Goal: Task Accomplishment & Management: Manage account settings

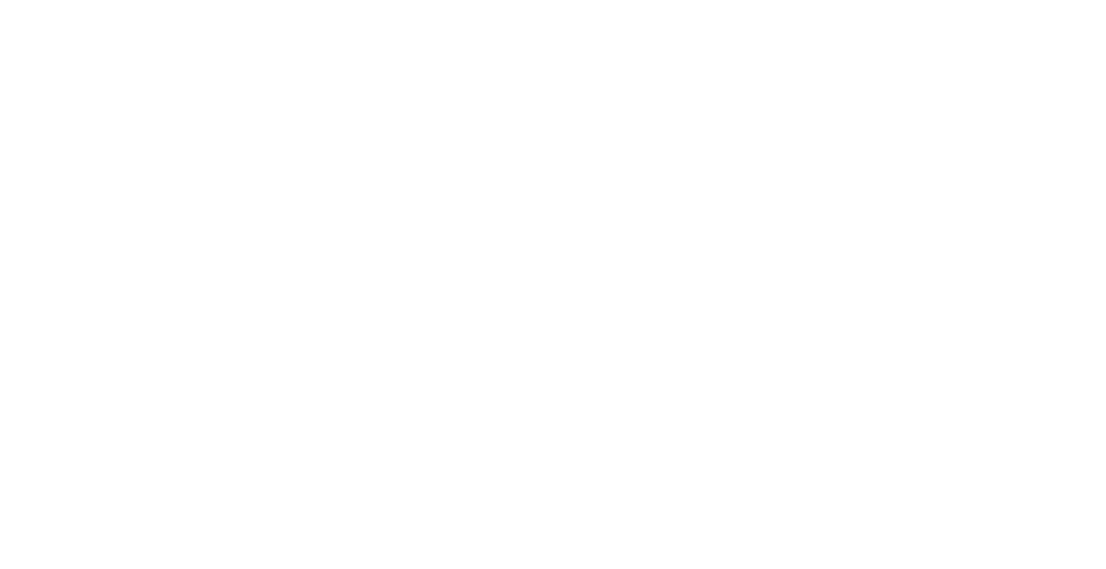
select select ""tech_finance_biz_ops_cos""
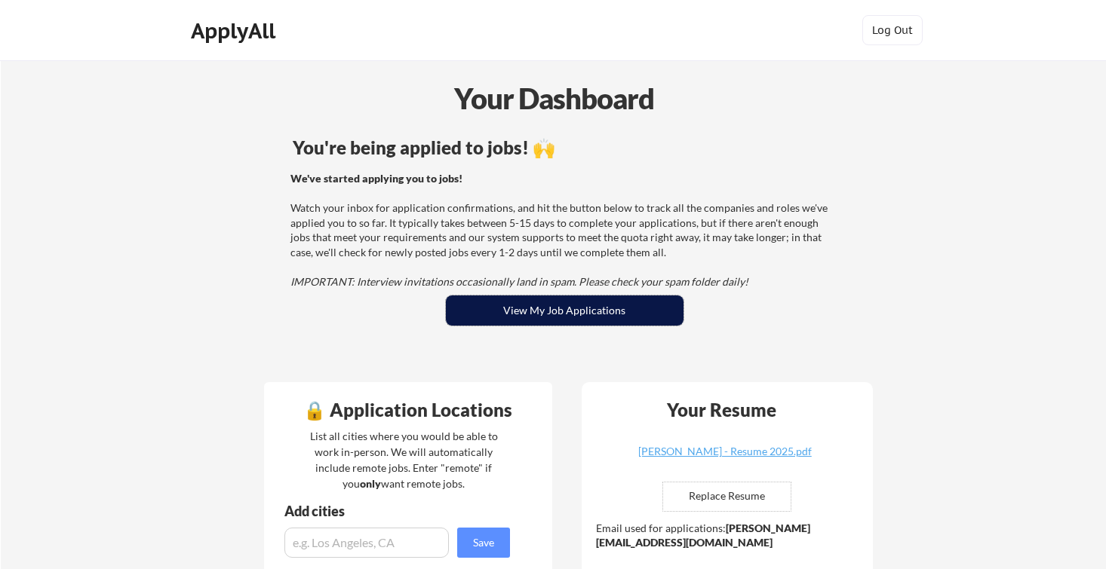
click at [533, 313] on button "View My Job Applications" at bounding box center [565, 311] width 238 height 30
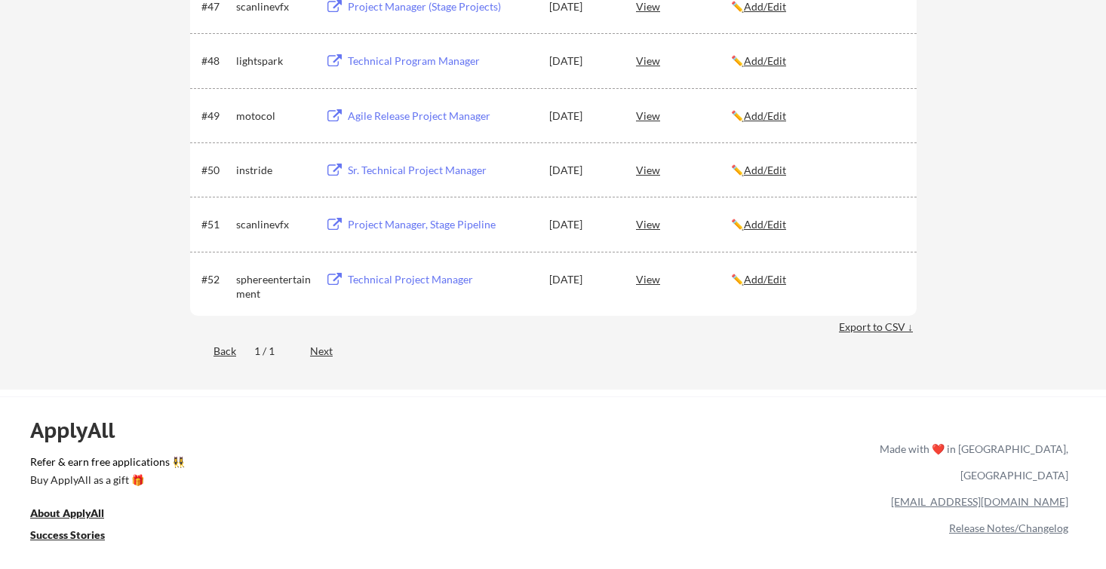
scroll to position [3348, 0]
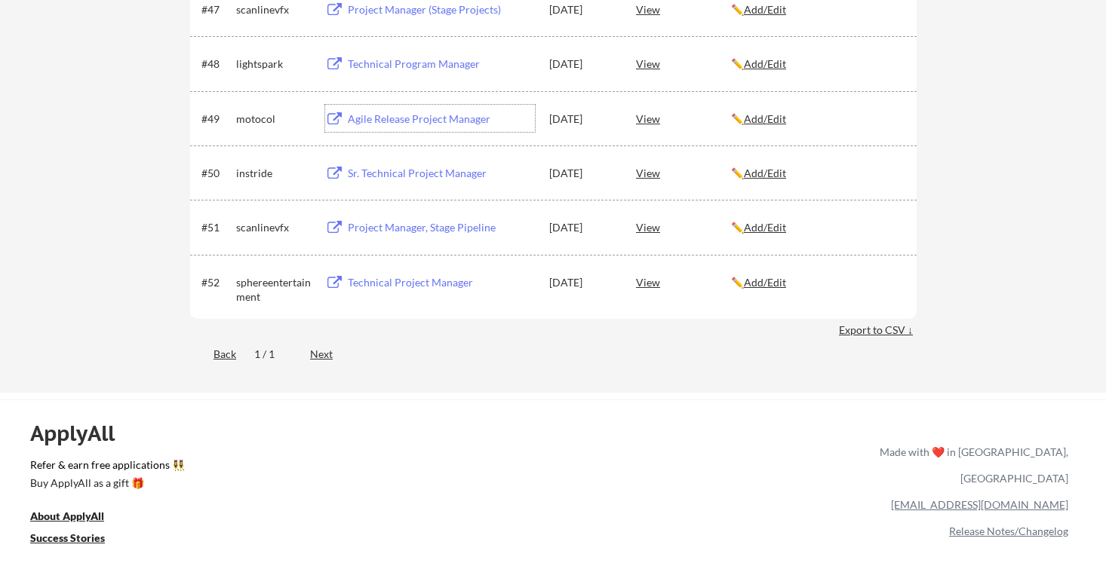
click at [390, 118] on div "Agile Release Project Manager" at bounding box center [441, 119] width 187 height 15
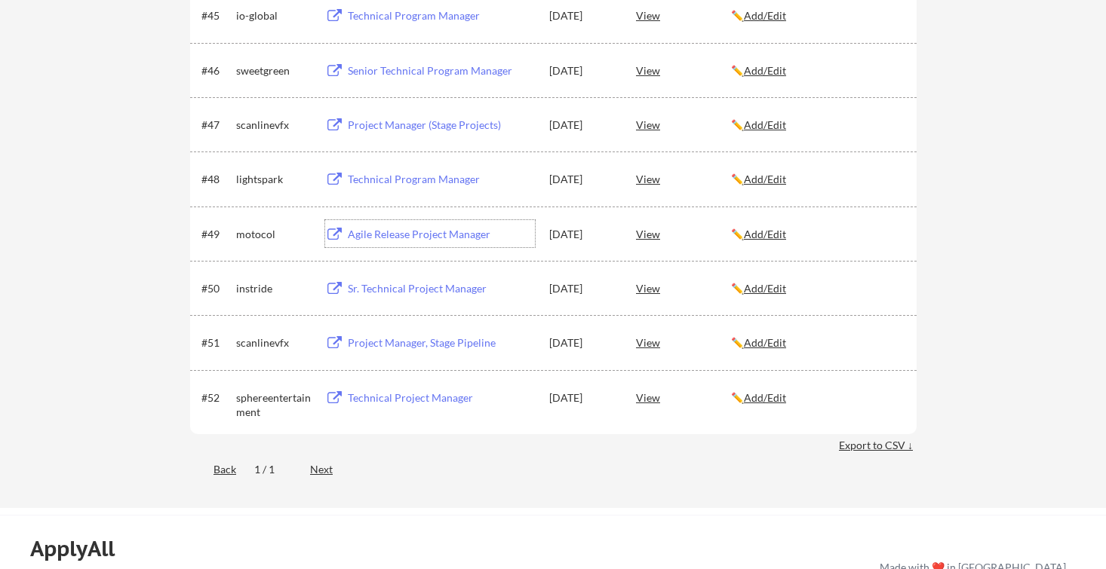
scroll to position [3219, 0]
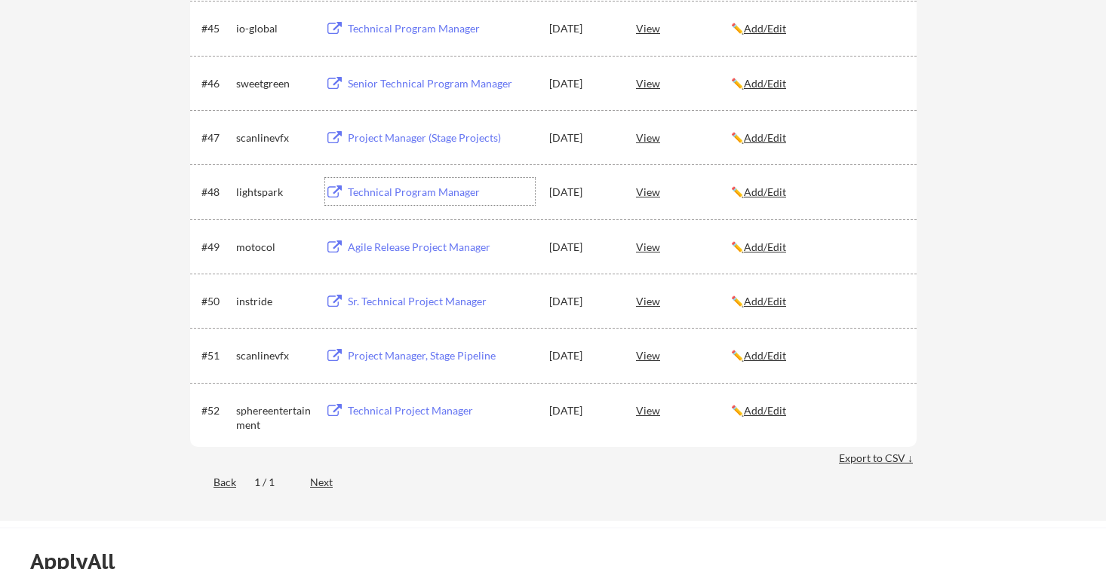
click at [412, 193] on div "Technical Program Manager" at bounding box center [441, 192] width 187 height 15
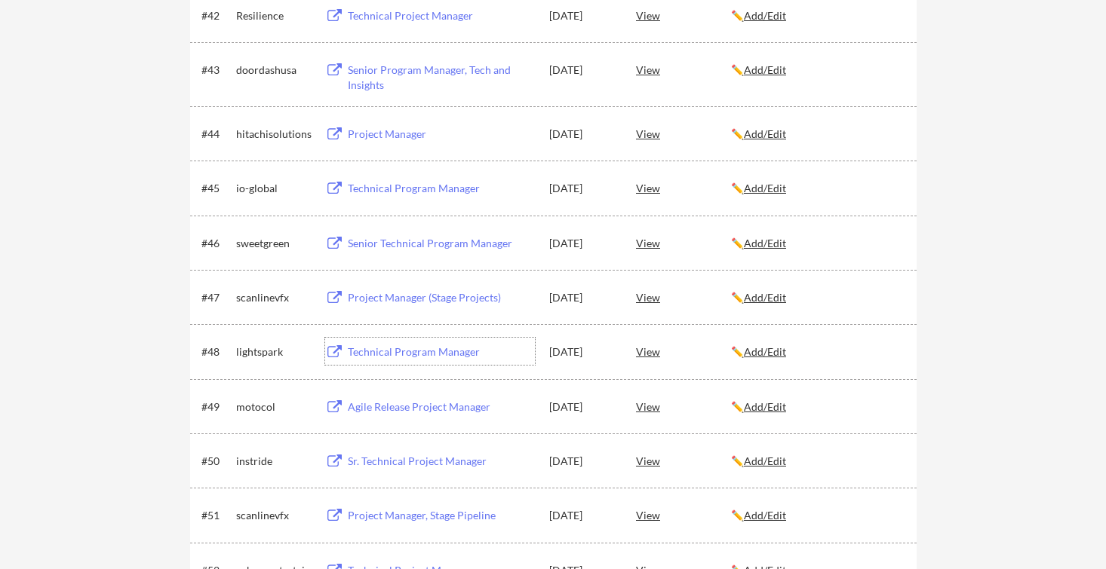
scroll to position [3059, 0]
click at [395, 188] on div "Technical Program Manager" at bounding box center [441, 189] width 187 height 15
